Goal: Task Accomplishment & Management: Complete application form

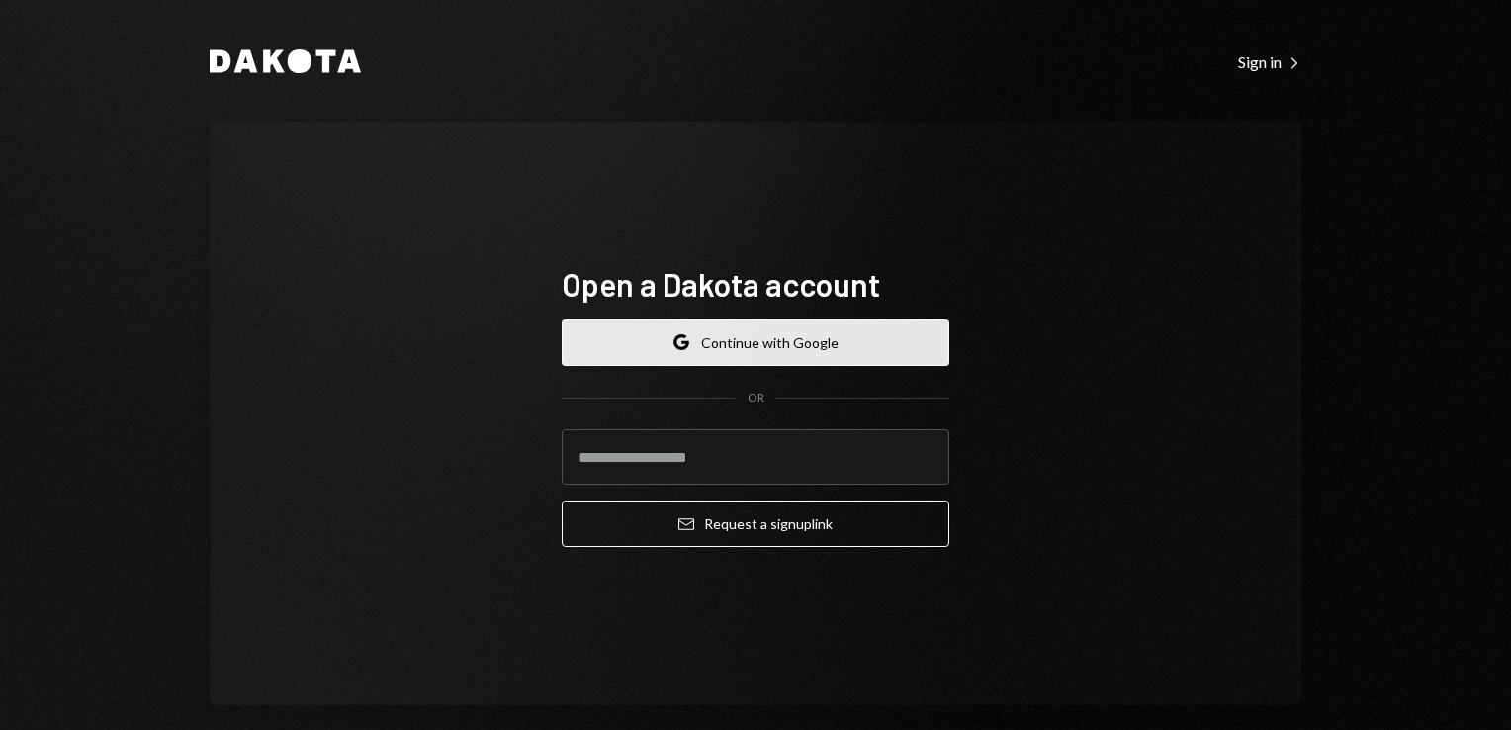
click at [823, 346] on button "Google Continue with Google" at bounding box center [756, 342] width 388 height 46
click at [818, 343] on button "Google Continue with Google" at bounding box center [756, 342] width 388 height 46
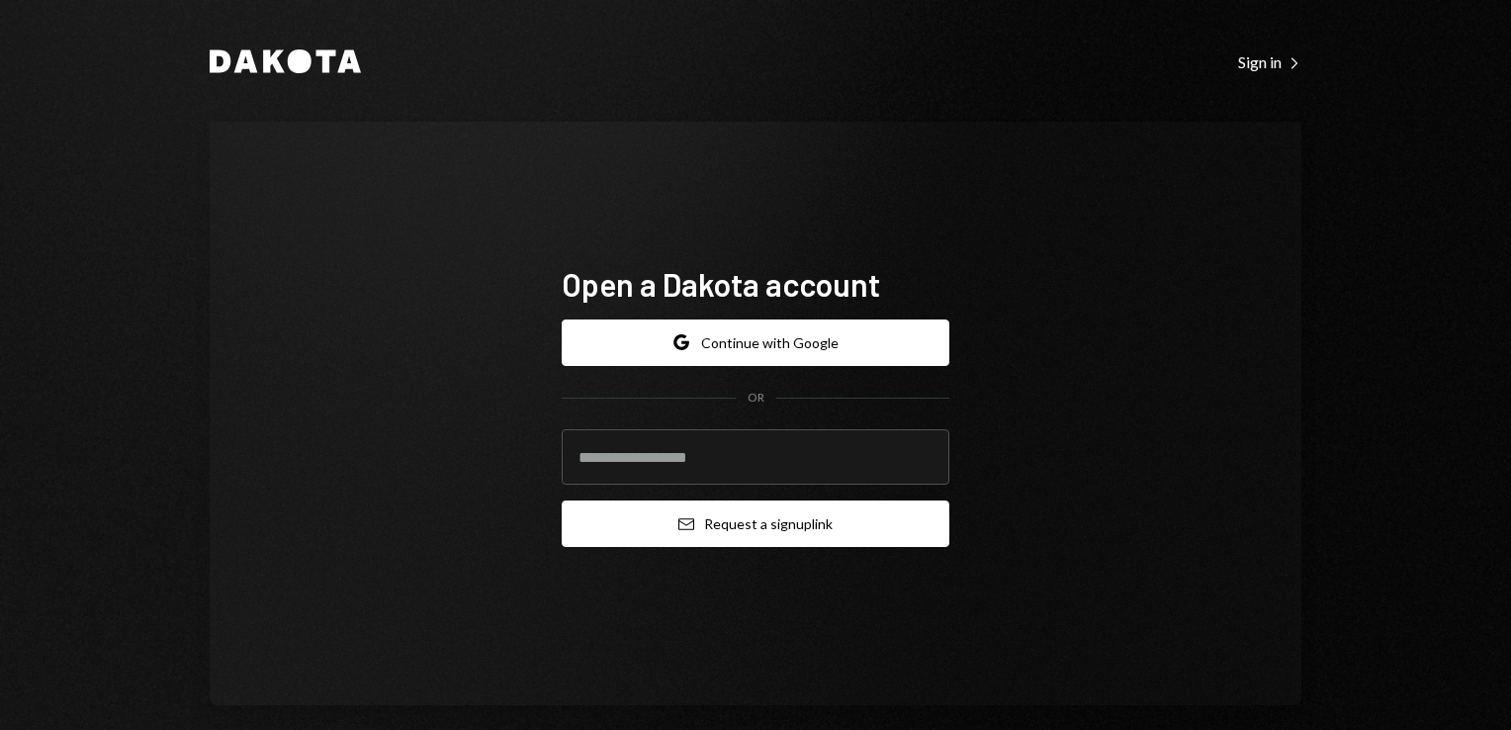
click at [764, 523] on button "Email Request a sign up link" at bounding box center [756, 523] width 388 height 46
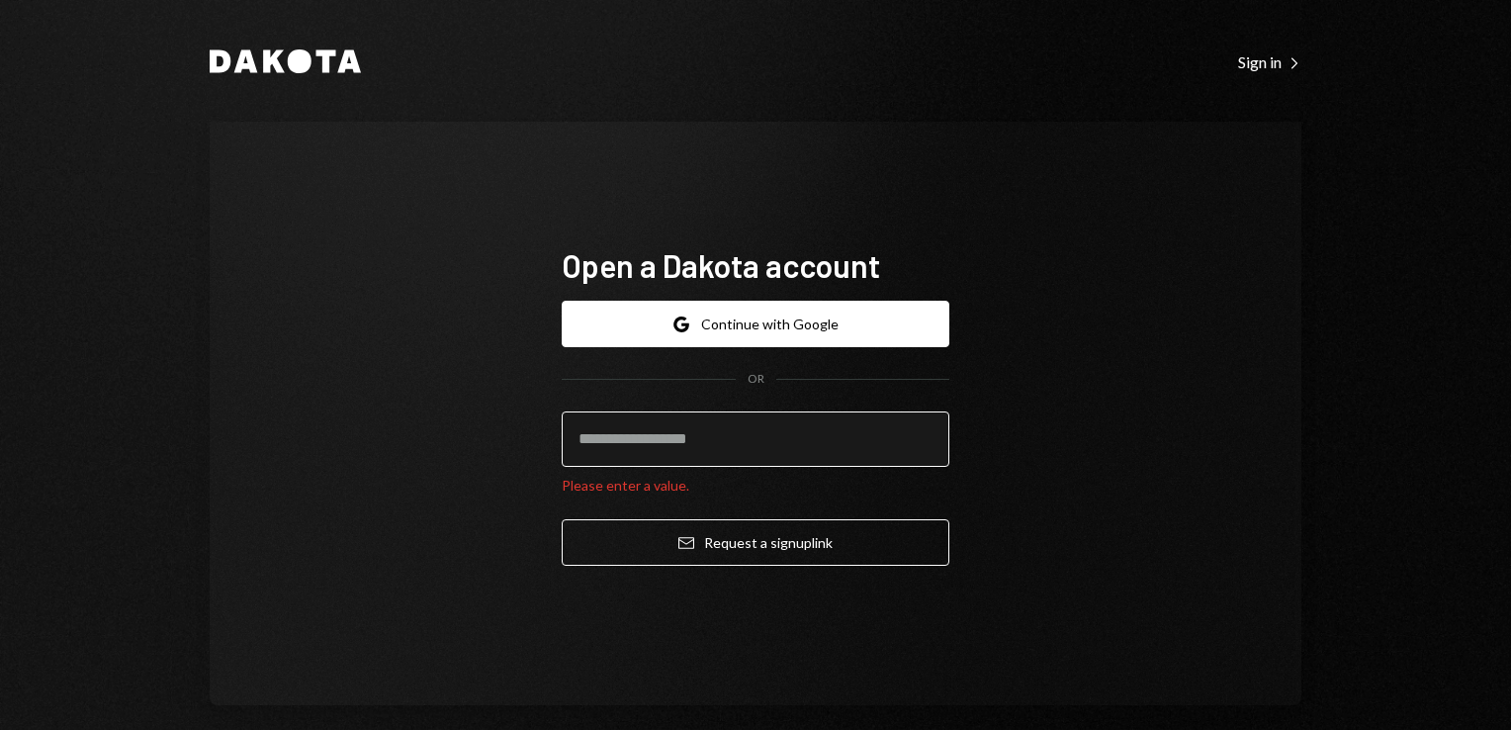
click at [663, 444] on input "email" at bounding box center [756, 438] width 388 height 55
click at [1050, 299] on div "Open a Dakota account Google Continue with Google OR Please enter a value. Emai…" at bounding box center [756, 413] width 1092 height 583
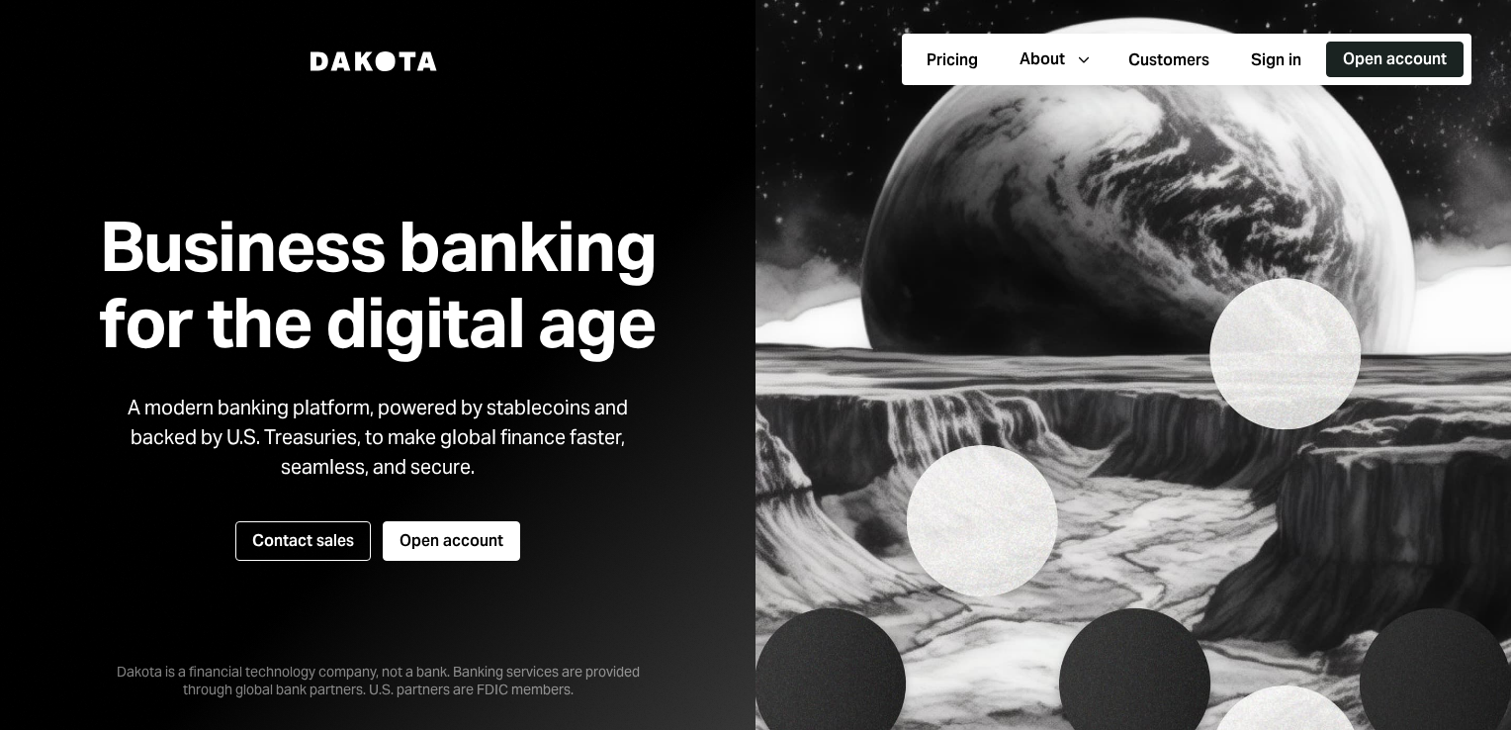
click at [1362, 57] on button "Open account" at bounding box center [1394, 60] width 137 height 36
